Goal: Navigation & Orientation: Go to known website

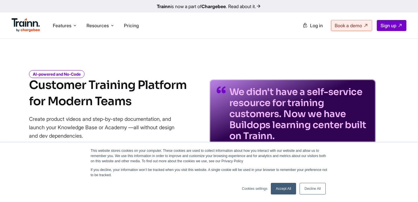
click at [306, 186] on link "Decline All" at bounding box center [313, 189] width 26 height 12
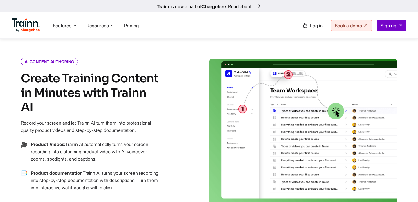
scroll to position [233, 0]
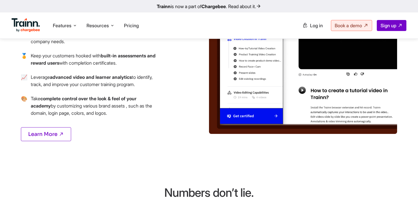
scroll to position [731, 0]
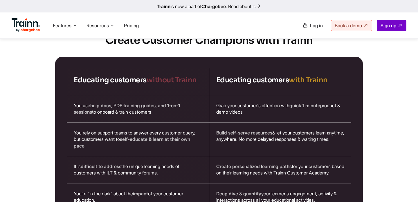
scroll to position [1100, 0]
